Goal: Task Accomplishment & Management: Use online tool/utility

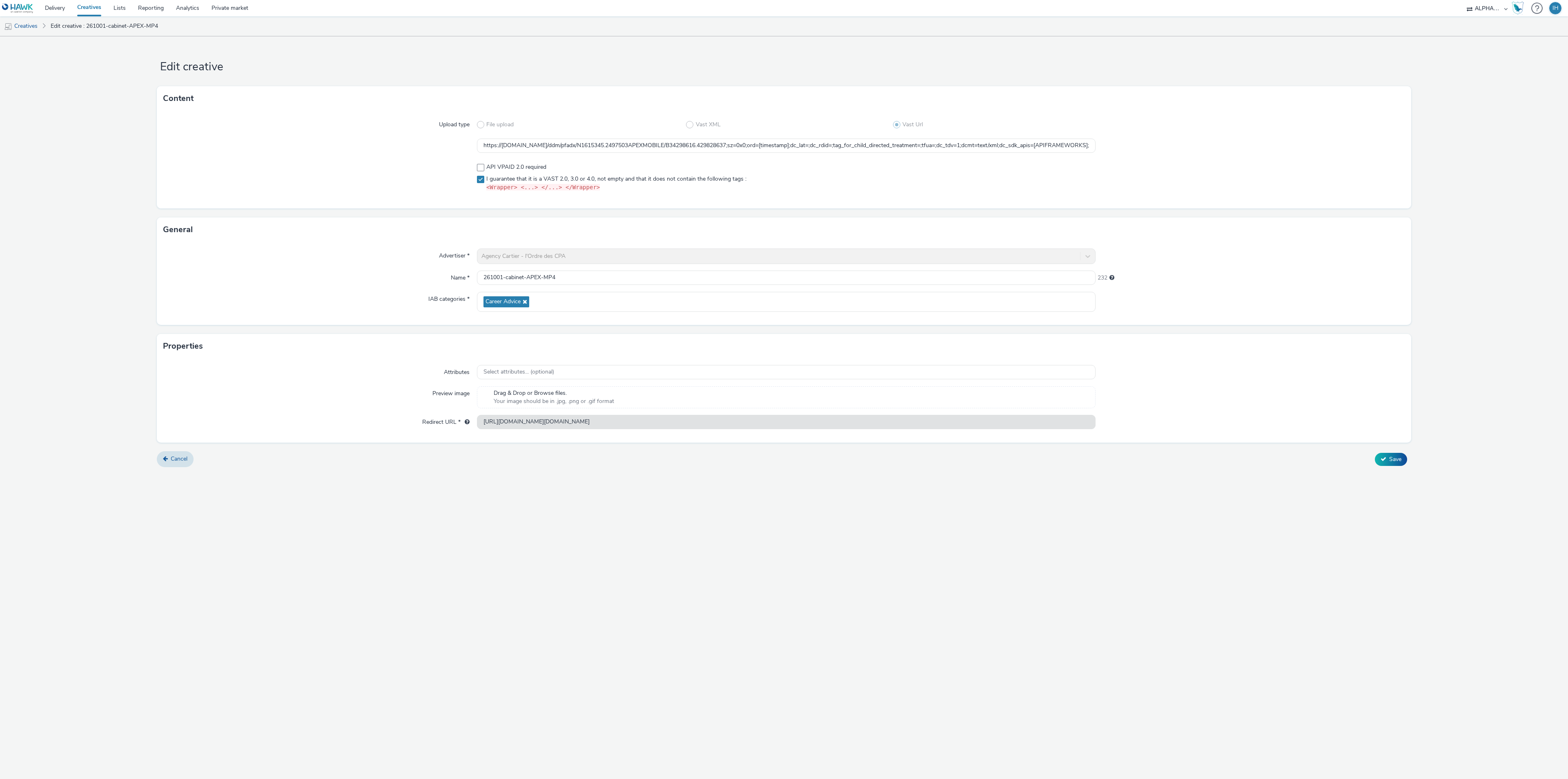
click at [652, 516] on div "Edit creative Content Upload type File upload Vast XML Vast Url https://[DOMAIN…" at bounding box center [784, 407] width 1568 height 742
click at [828, 149] on input "https://[DOMAIN_NAME]/ddm/pfadx/N1615345.2497503APEXMOBILE/B34298616.429828637;…" at bounding box center [786, 145] width 618 height 14
click at [366, 195] on div at bounding box center [320, 177] width 313 height 35
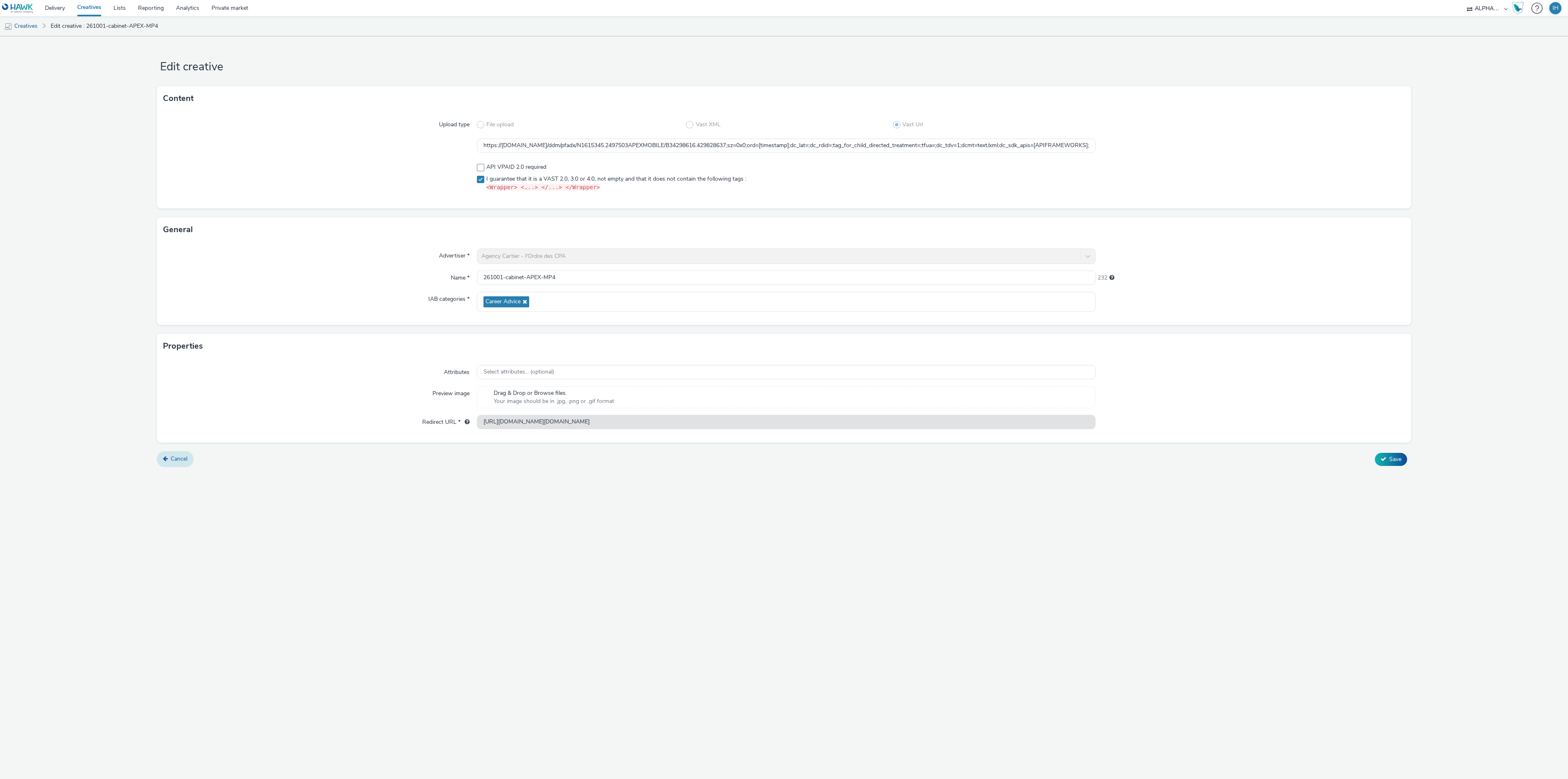
click at [175, 456] on span "Cancel" at bounding box center [179, 459] width 17 height 8
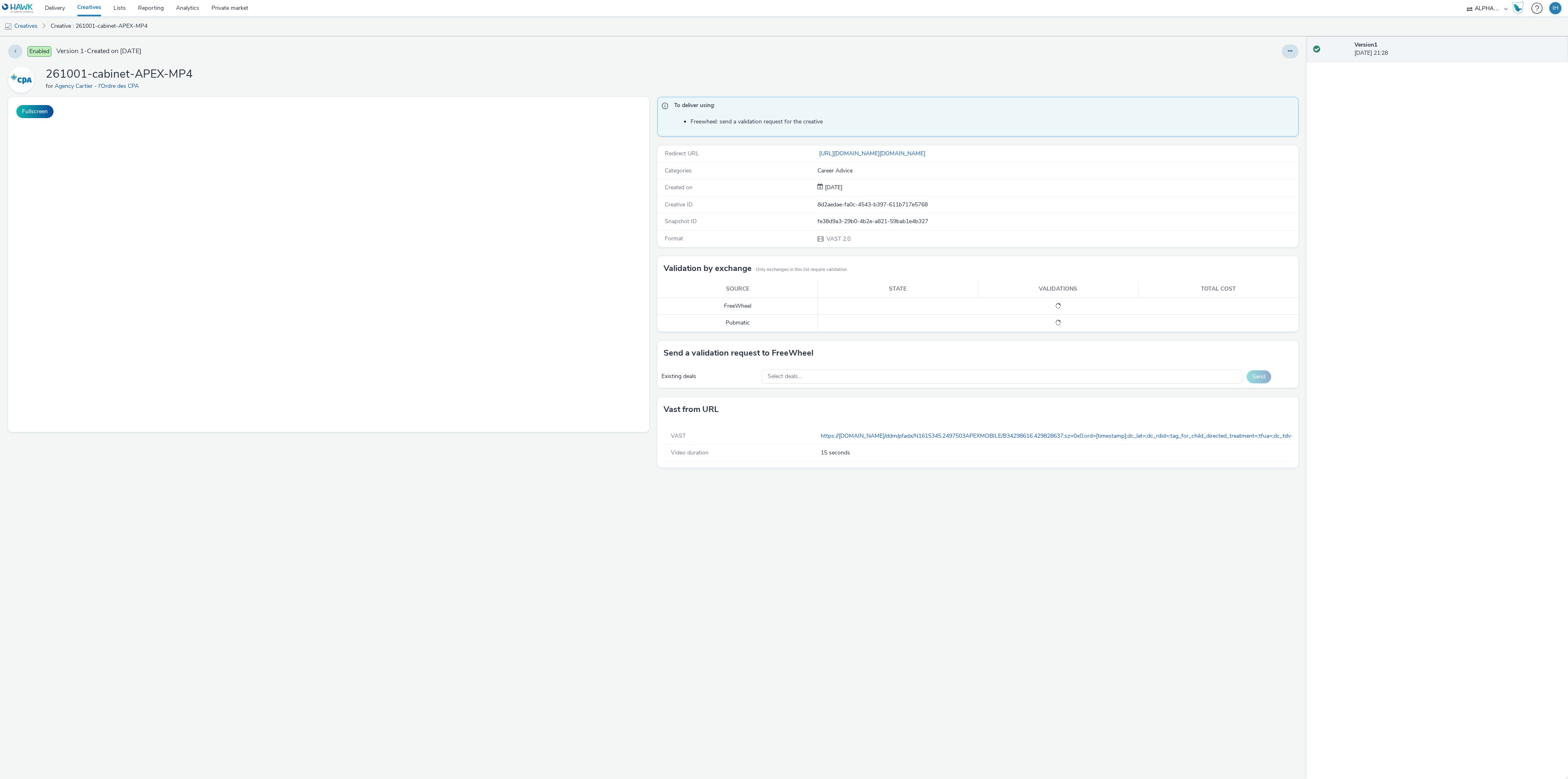
click at [718, 587] on div "To deliver using: Freewheel: send a validation request for the creative Redirec…" at bounding box center [976, 438] width 645 height 682
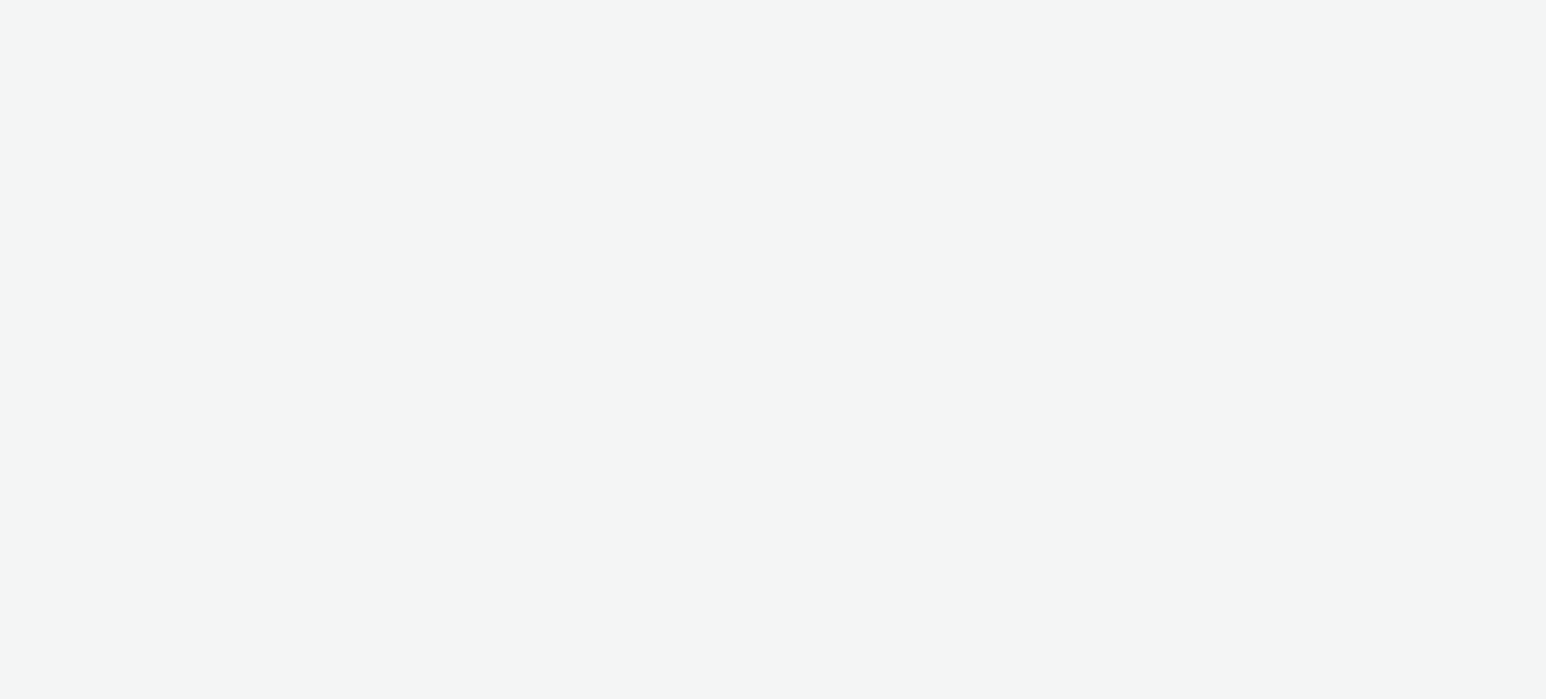
select select "ac009755-aa48-4799-8050-7a339a378eb8"
select select "79162ed7-0017-4339-93b0-3399b708648f"
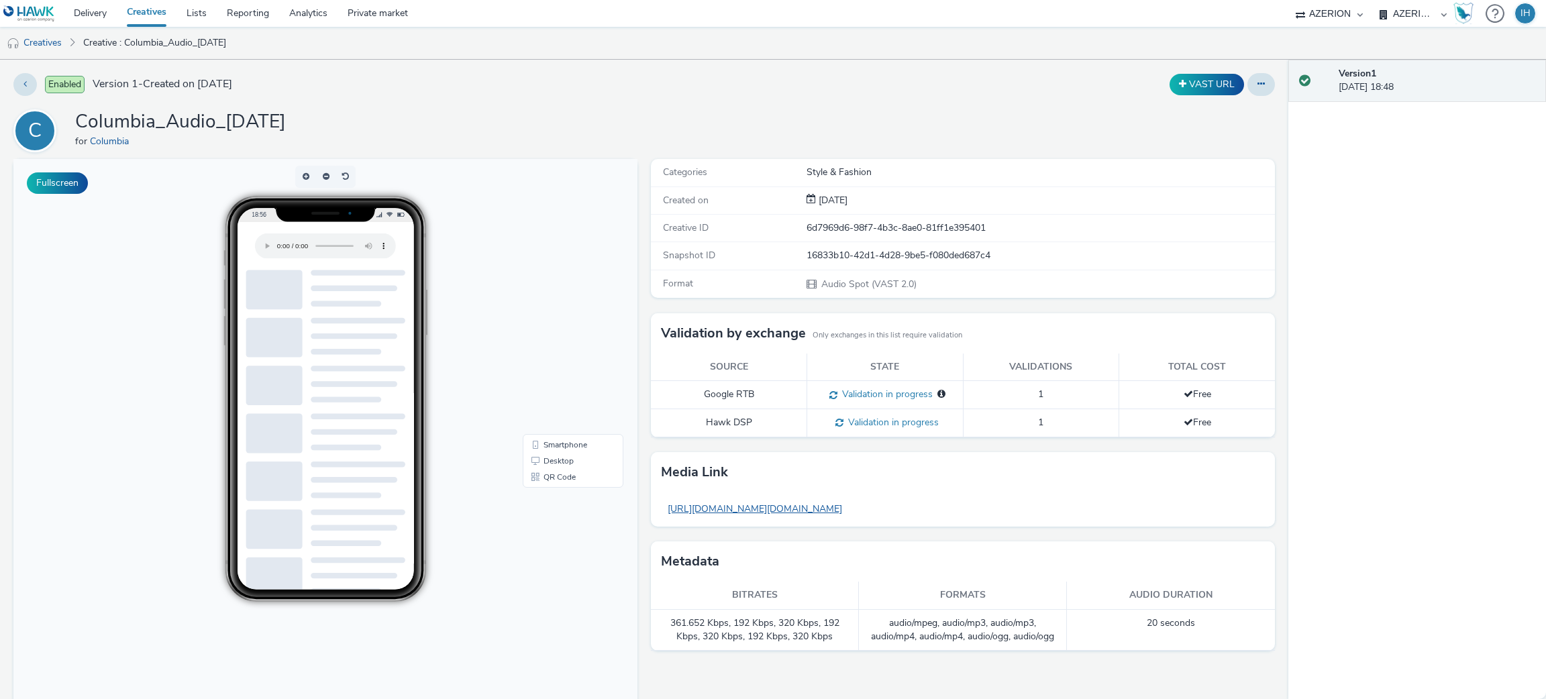
click at [849, 505] on link "[URL][DOMAIN_NAME][DOMAIN_NAME]" at bounding box center [755, 509] width 188 height 26
